Goal: Find specific page/section: Find specific page/section

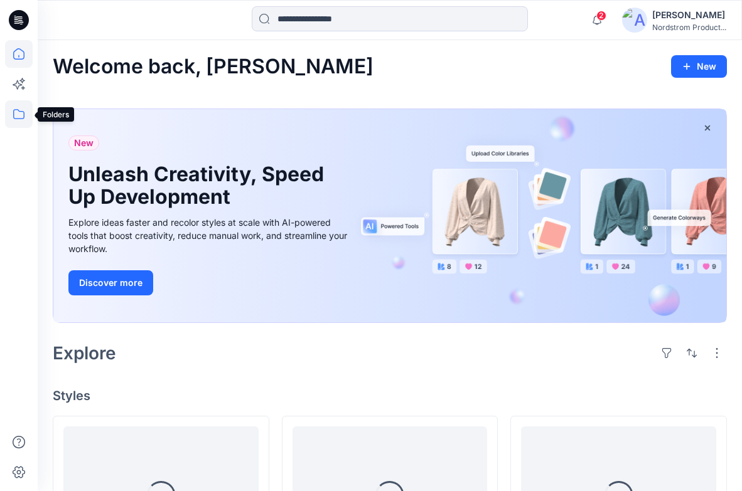
click at [28, 116] on icon at bounding box center [19, 114] width 28 height 28
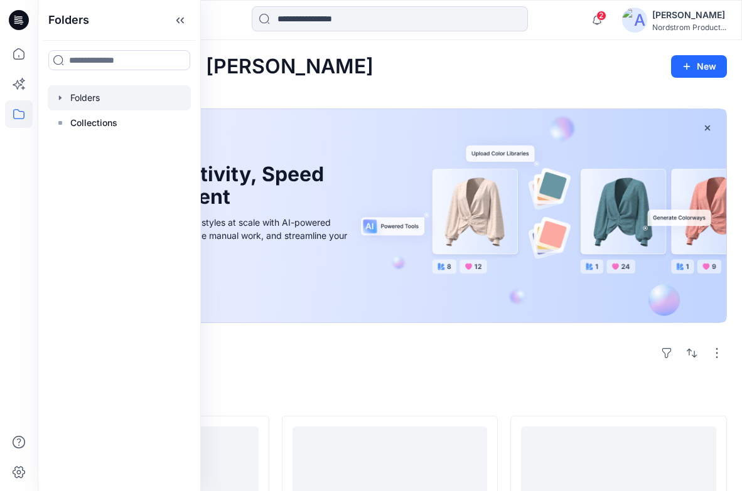
click at [58, 99] on icon "button" at bounding box center [60, 98] width 10 height 10
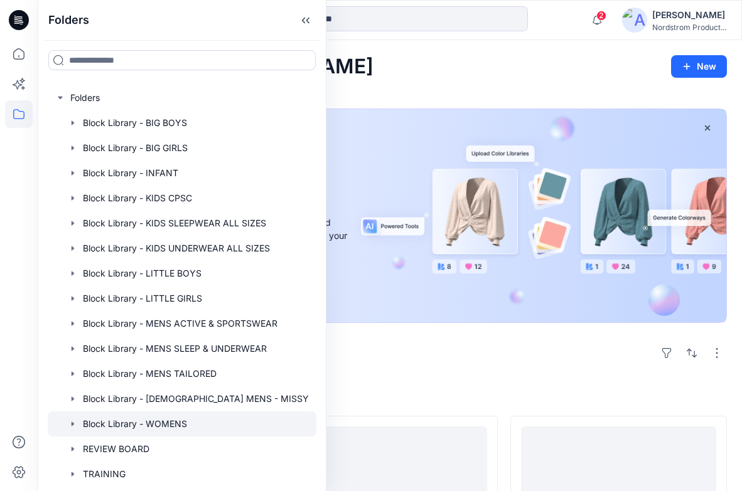
click at [139, 425] on div at bounding box center [182, 424] width 269 height 25
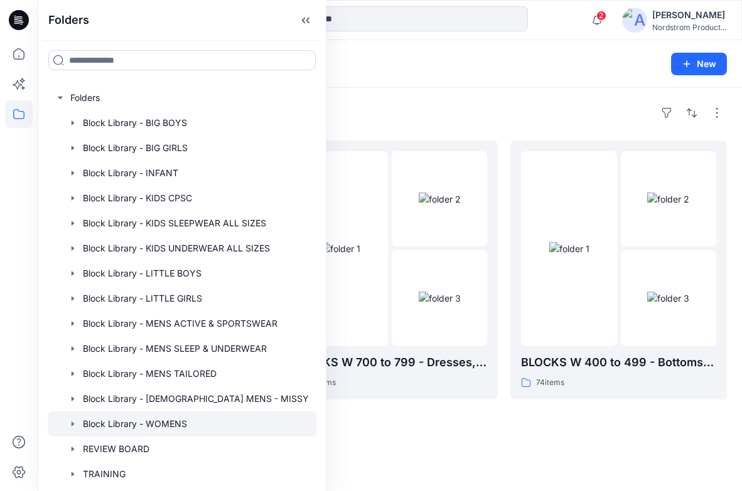
click at [454, 109] on div "Folders" at bounding box center [390, 113] width 674 height 20
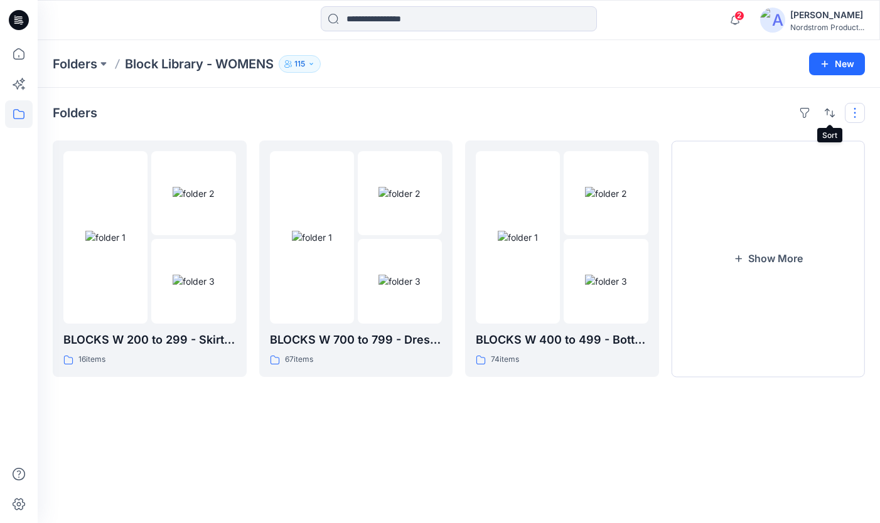
click at [741, 109] on button "button" at bounding box center [855, 113] width 20 height 20
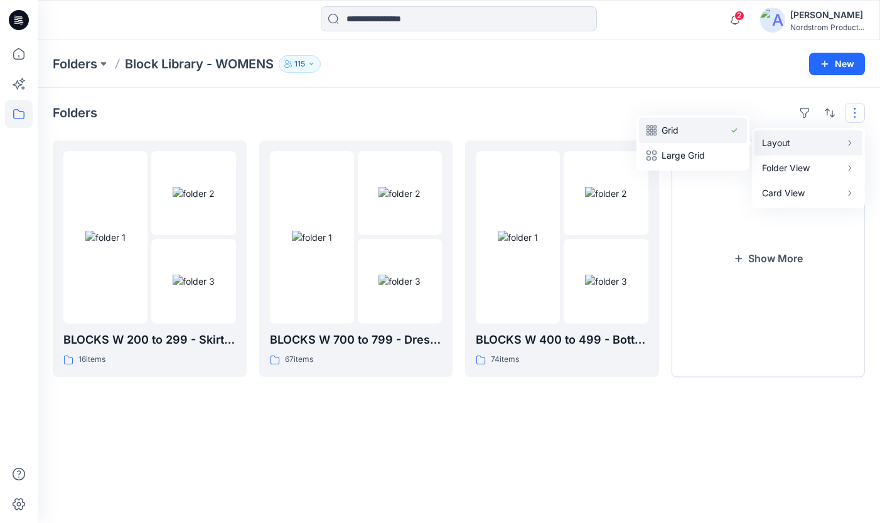
click at [685, 126] on p "Grid" at bounding box center [692, 130] width 63 height 15
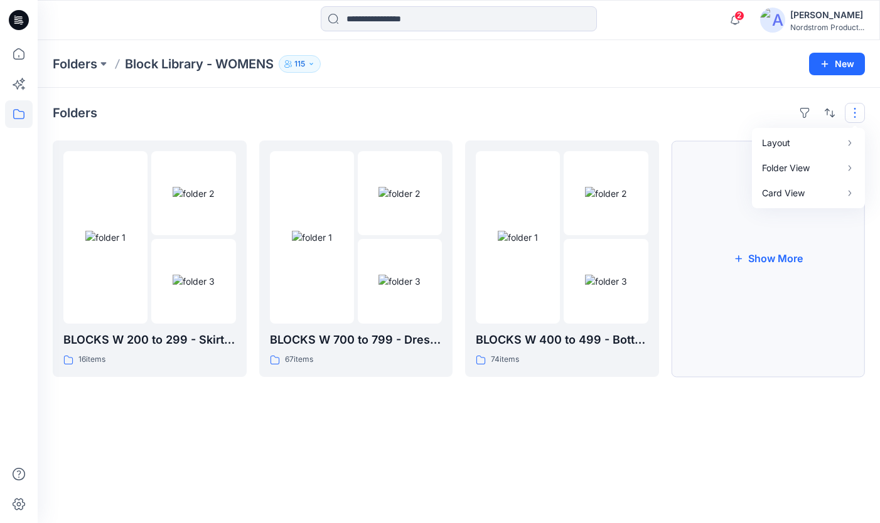
click at [741, 259] on button "Show More" at bounding box center [769, 259] width 194 height 237
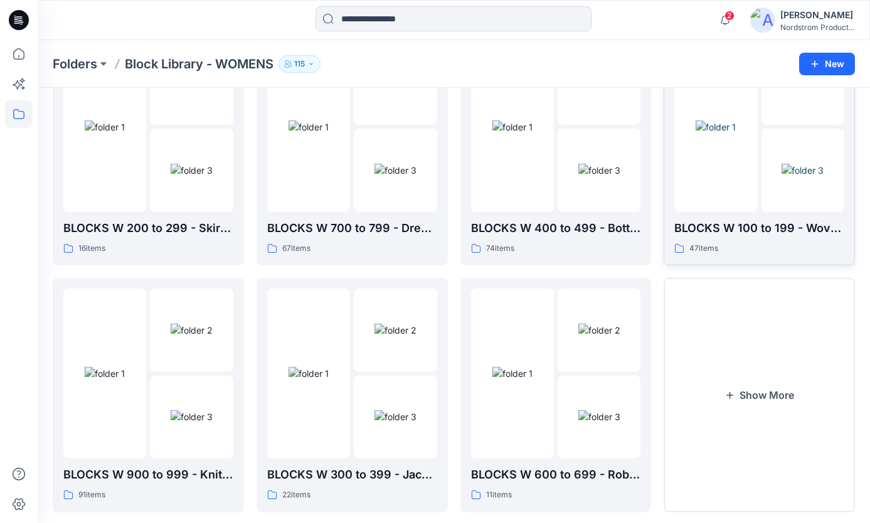
scroll to position [57, 0]
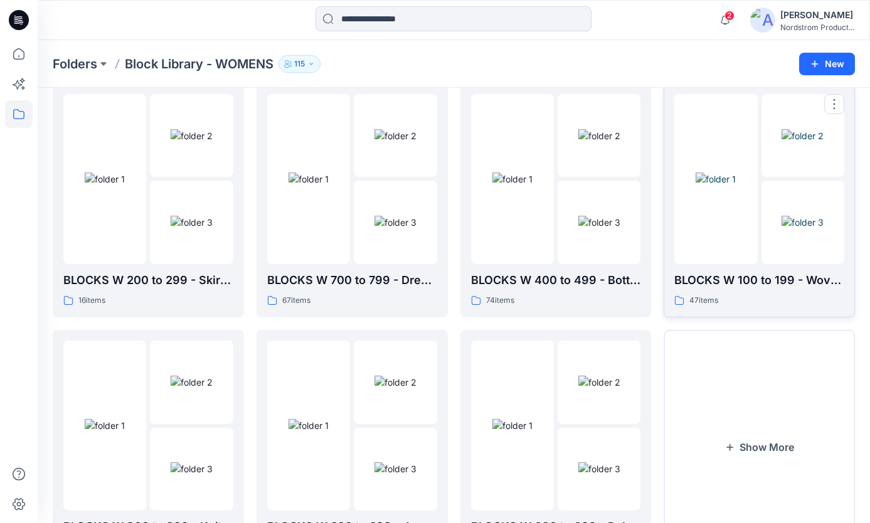
click at [741, 216] on img at bounding box center [803, 222] width 42 height 13
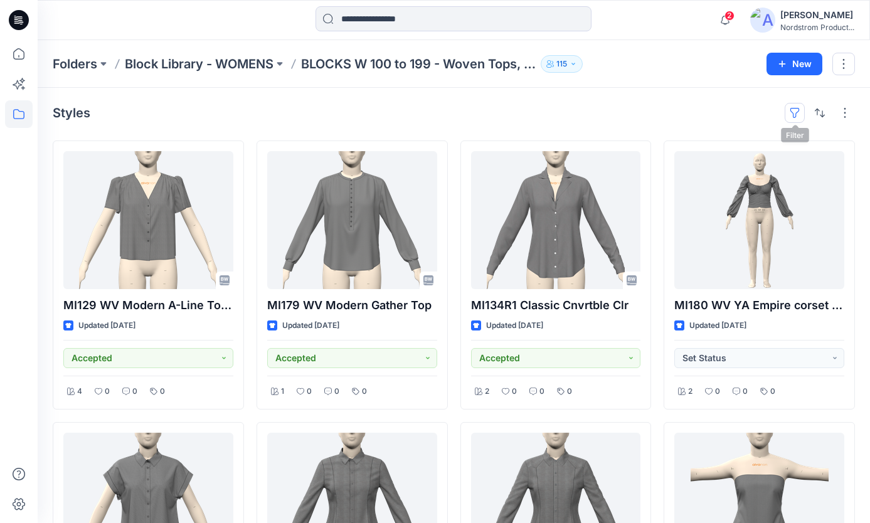
click at [741, 114] on button "button" at bounding box center [795, 113] width 20 height 20
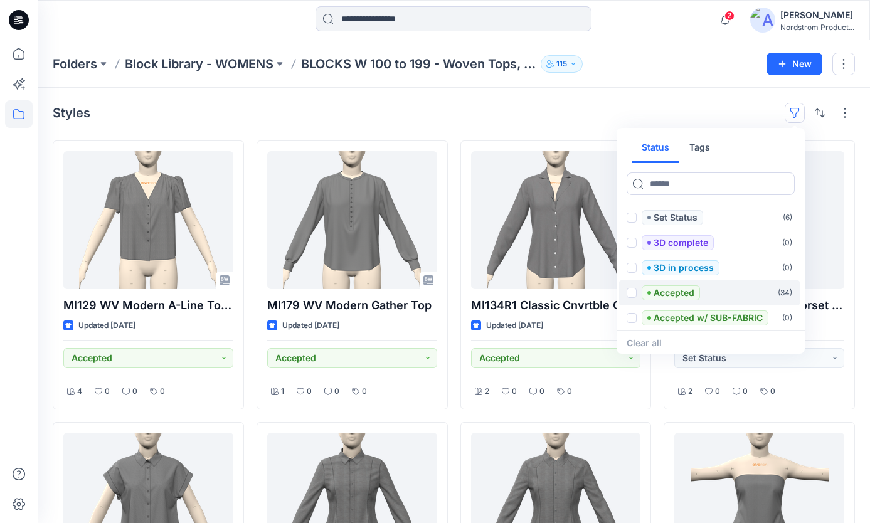
click at [629, 292] on span at bounding box center [632, 293] width 10 height 10
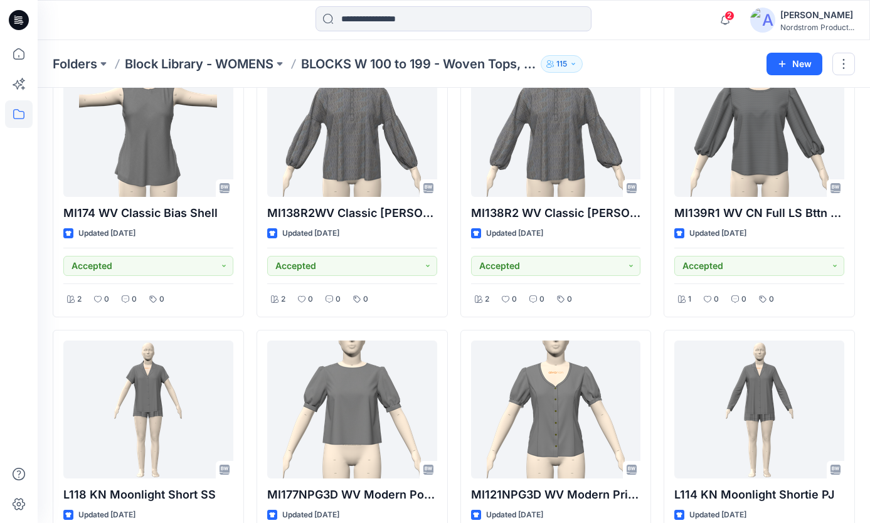
scroll to position [259, 0]
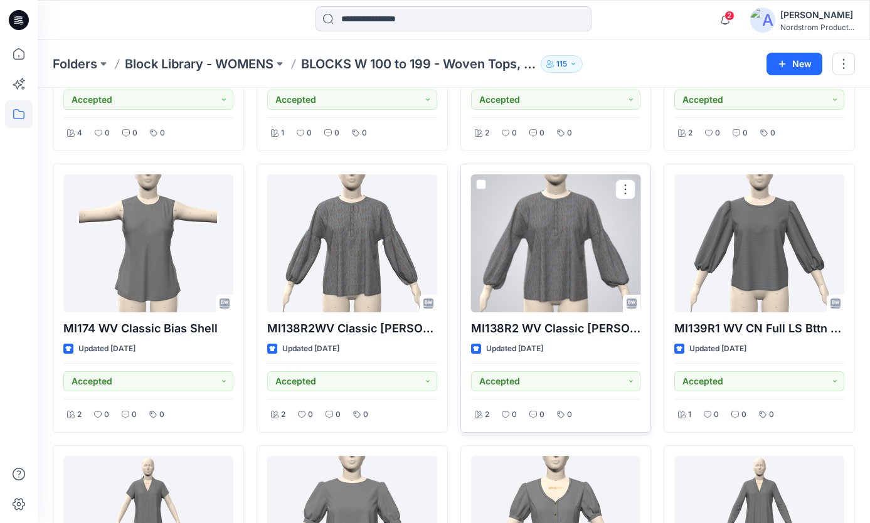
click at [537, 249] on div at bounding box center [556, 243] width 170 height 138
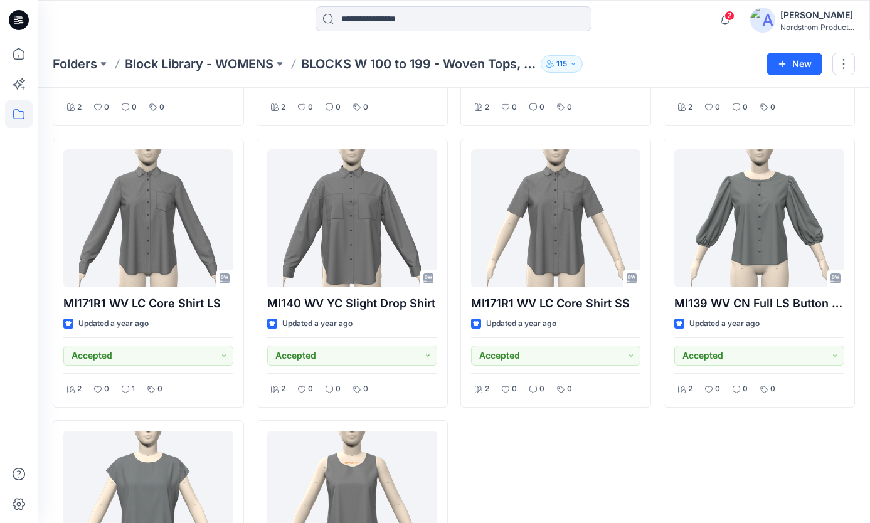
scroll to position [1865, 0]
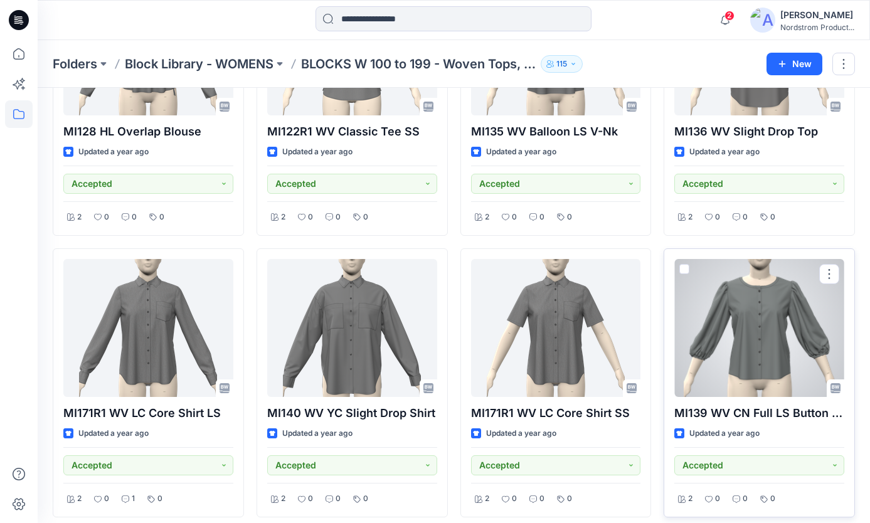
click at [741, 318] on div at bounding box center [760, 328] width 170 height 138
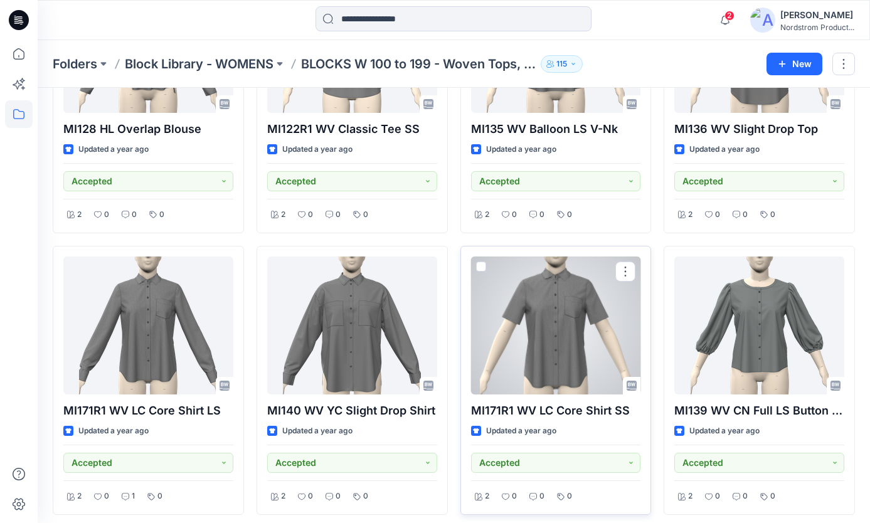
scroll to position [1757, 0]
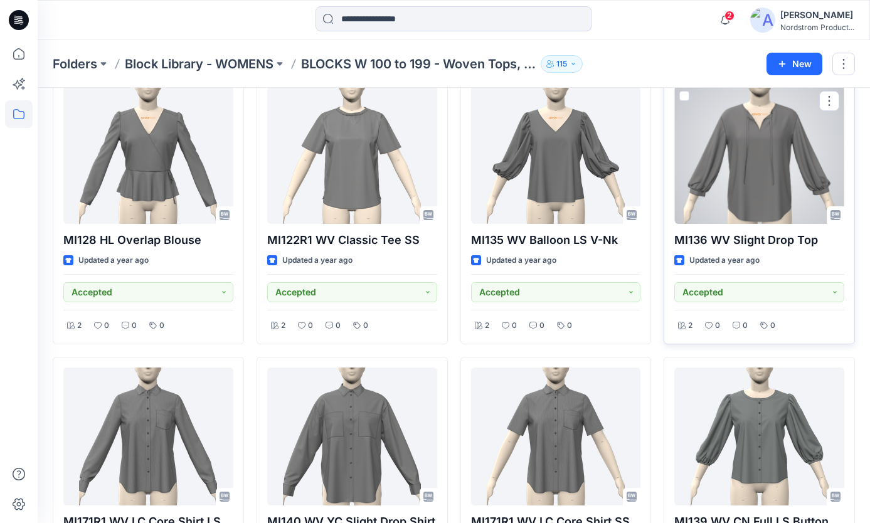
click at [741, 156] on div at bounding box center [760, 155] width 170 height 138
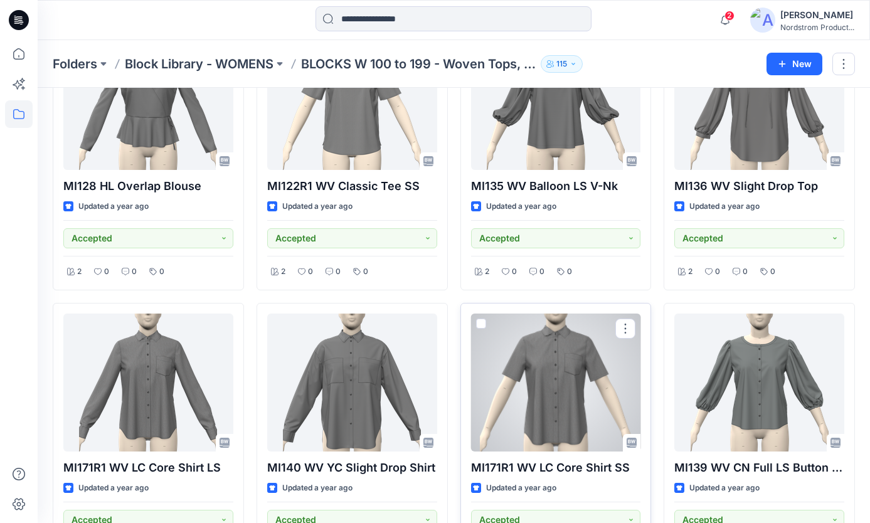
scroll to position [1696, 0]
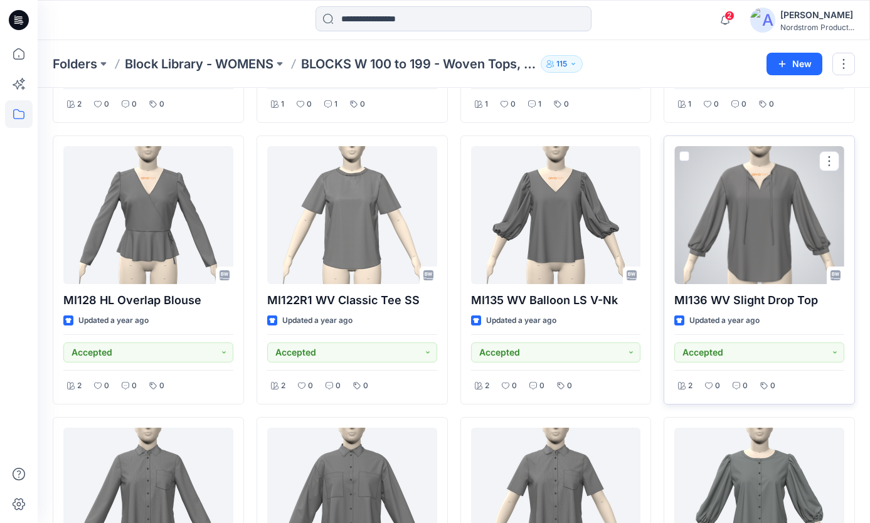
click at [741, 237] on div at bounding box center [760, 215] width 170 height 138
